Goal: Task Accomplishment & Management: Use online tool/utility

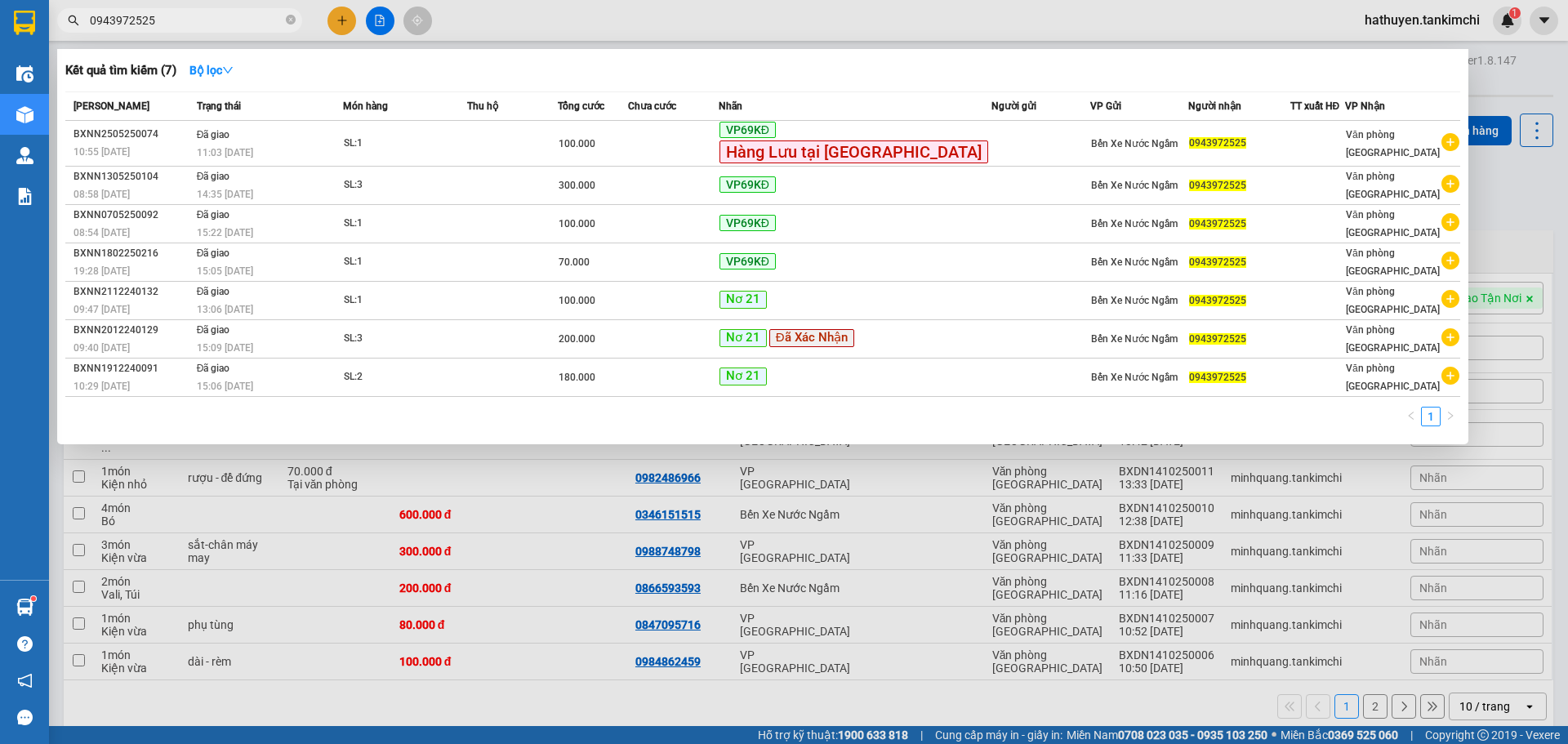
click at [384, 19] on div at bounding box center [784, 372] width 1568 height 744
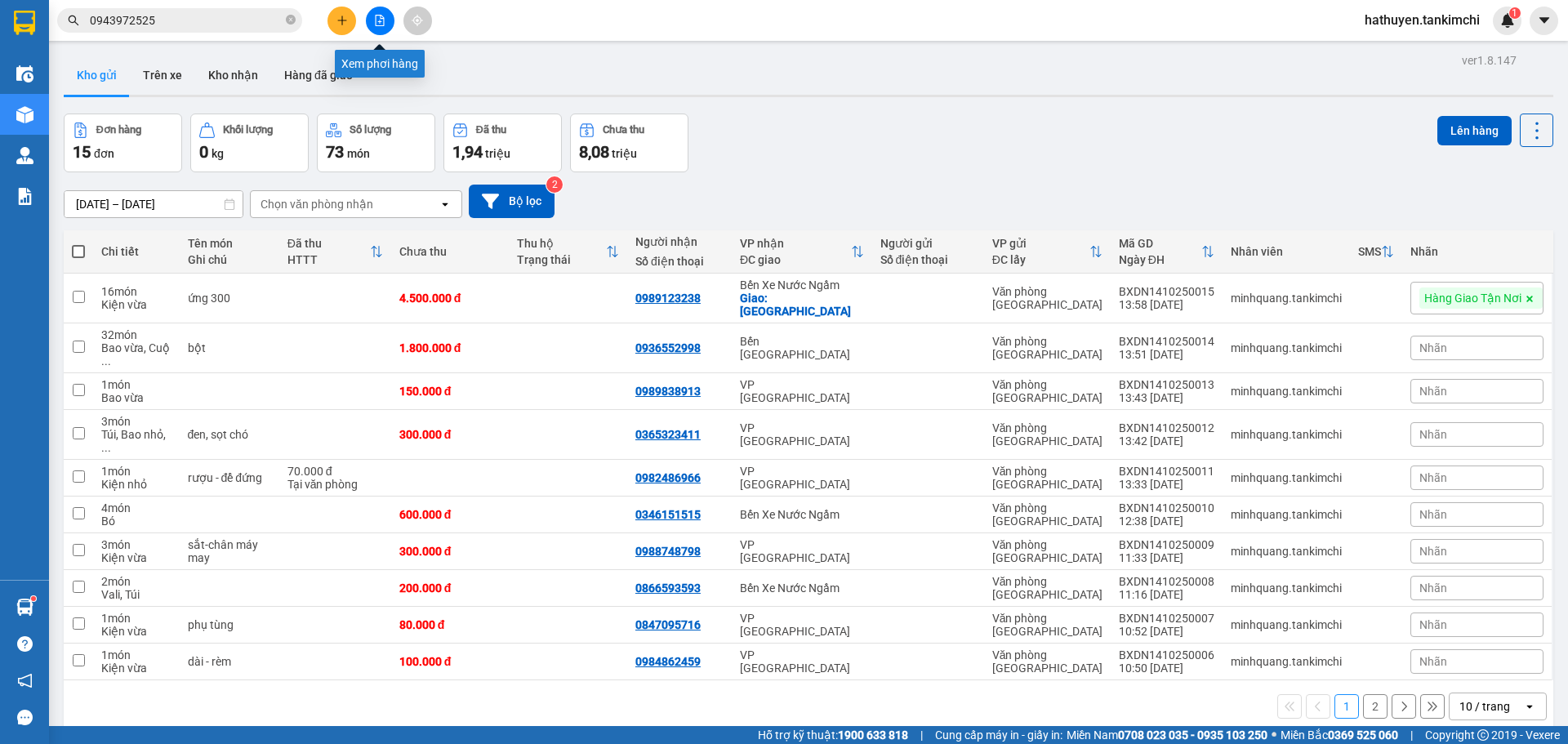
click at [382, 19] on icon "file-add" at bounding box center [380, 20] width 9 height 11
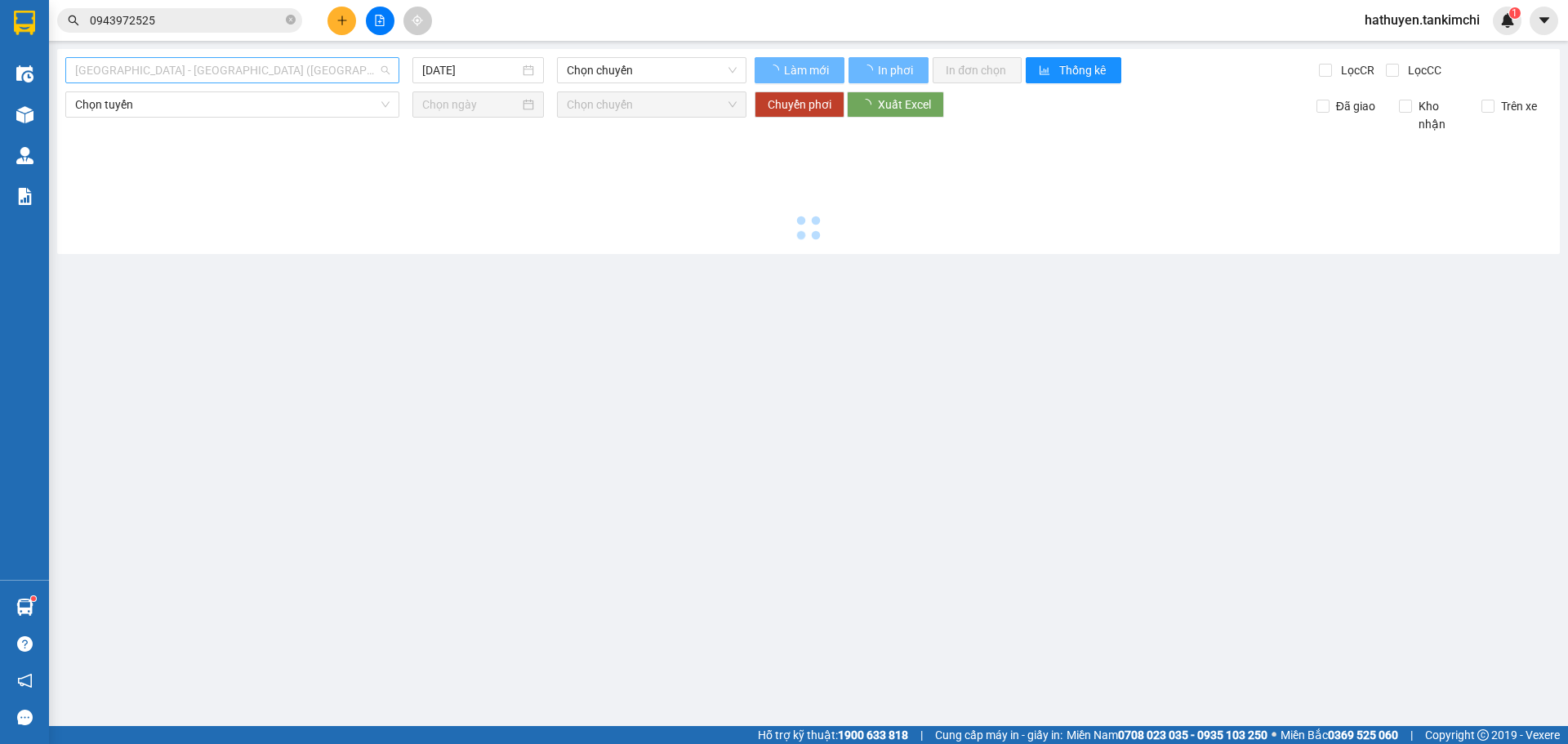
click at [203, 70] on span "[GEOGRAPHIC_DATA] - [GEOGRAPHIC_DATA] ([GEOGRAPHIC_DATA])" at bounding box center [232, 71] width 315 height 25
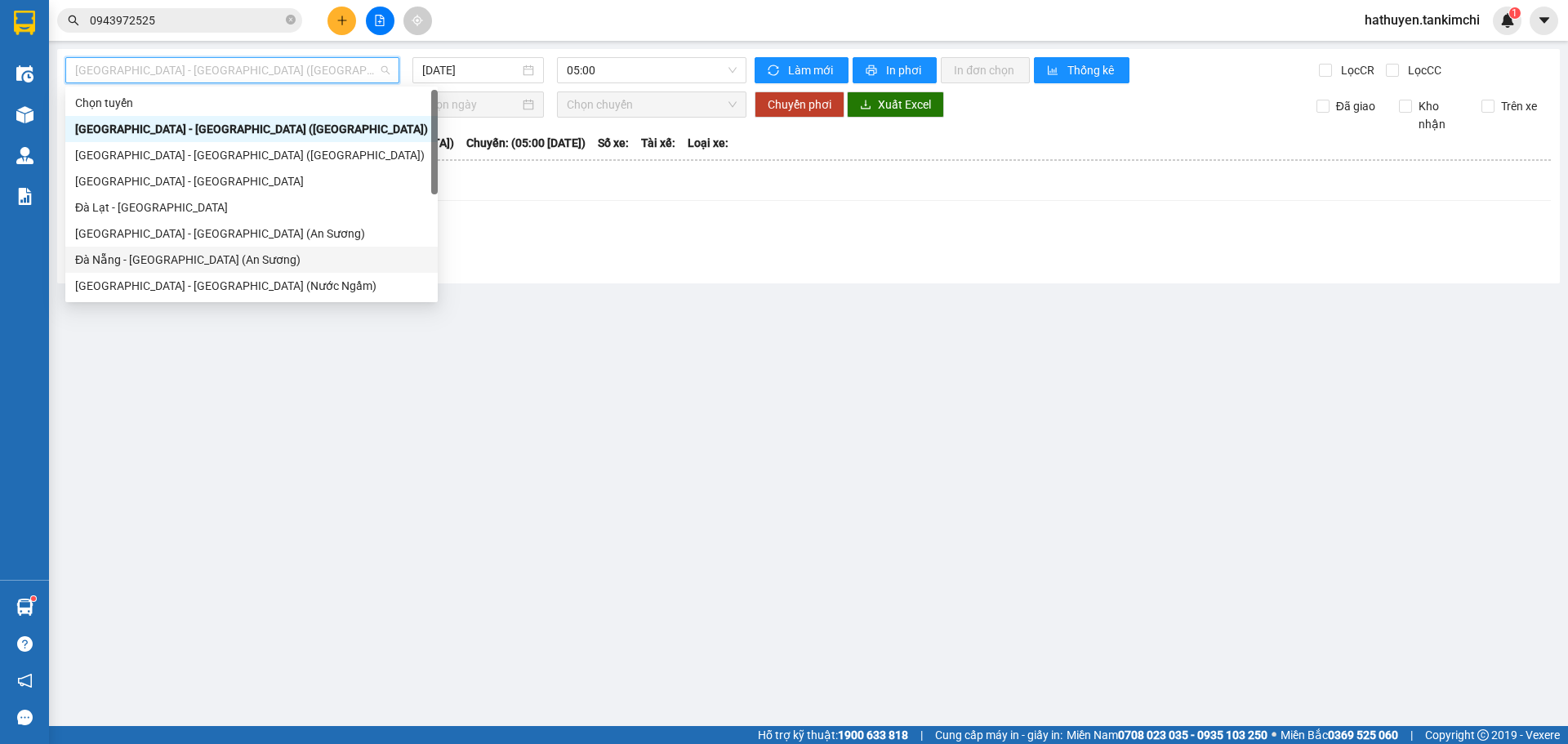
click at [159, 256] on div "Đà Nẵng - [GEOGRAPHIC_DATA] (An Sương)" at bounding box center [251, 259] width 353 height 18
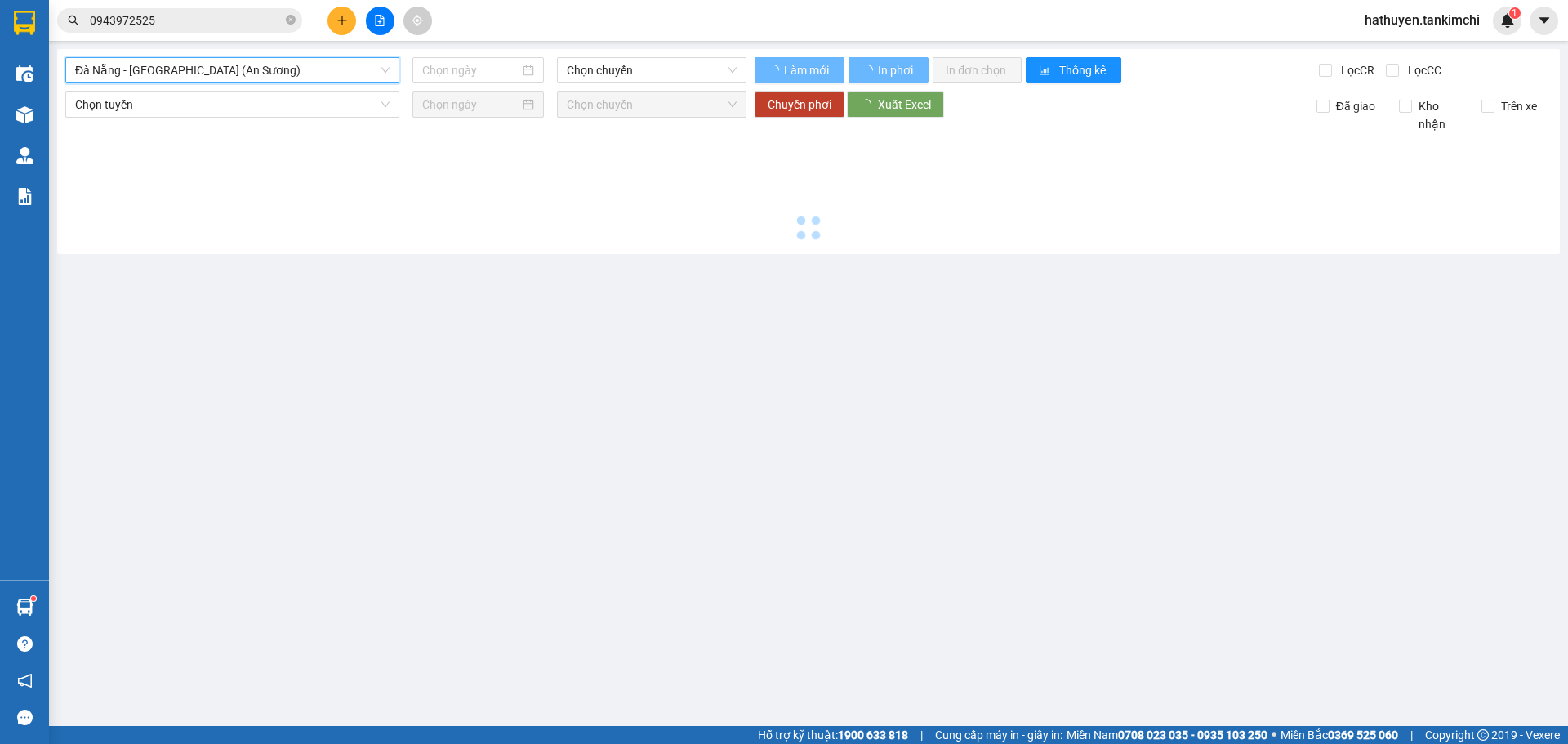
type input "[DATE]"
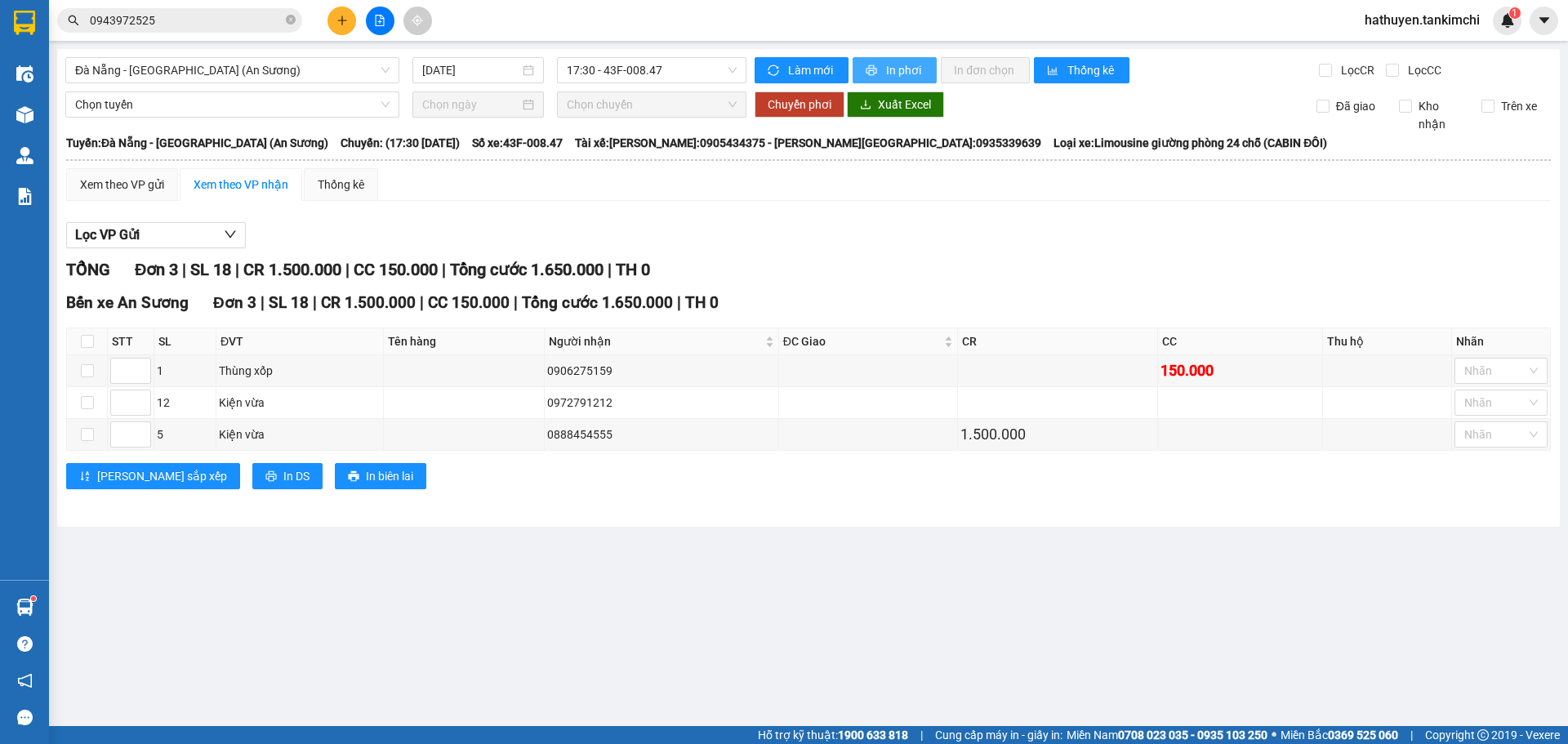
click at [907, 68] on span "In phơi" at bounding box center [904, 71] width 38 height 18
